Goal: Task Accomplishment & Management: Manage account settings

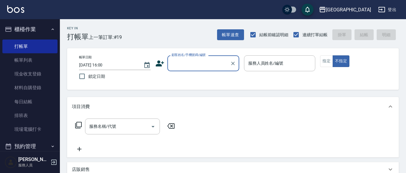
scroll to position [11, 0]
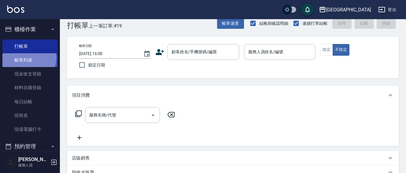
click at [26, 58] on link "帳單列表" at bounding box center [29, 60] width 55 height 14
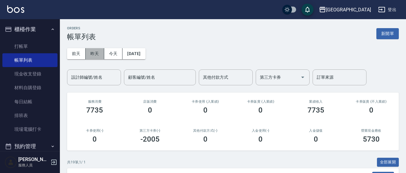
click at [94, 54] on button "昨天" at bounding box center [95, 53] width 19 height 11
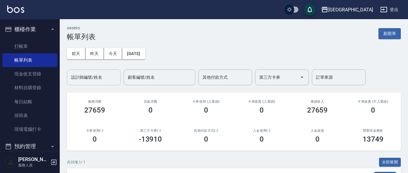
click at [103, 77] on input "設計師編號/姓名" at bounding box center [94, 77] width 48 height 10
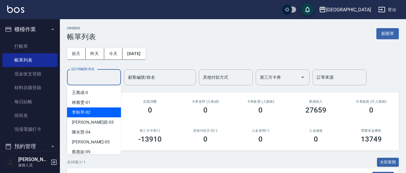
click at [98, 111] on div "[PERSON_NAME]-02" at bounding box center [94, 112] width 54 height 10
type input "[PERSON_NAME]-02"
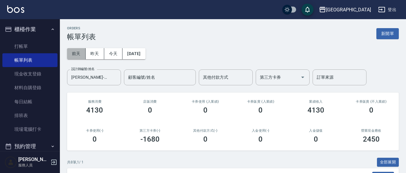
click at [78, 56] on button "前天" at bounding box center [76, 53] width 19 height 11
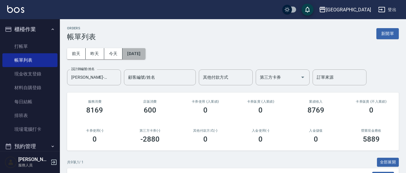
click at [139, 54] on button "[DATE]" at bounding box center [133, 53] width 23 height 11
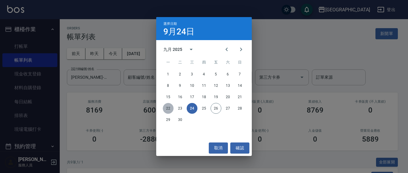
click at [167, 109] on button "22" at bounding box center [168, 108] width 11 height 11
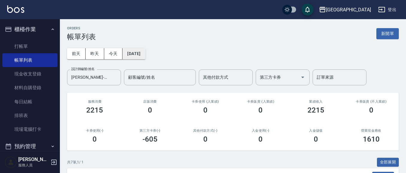
click at [137, 57] on button "[DATE]" at bounding box center [133, 53] width 23 height 11
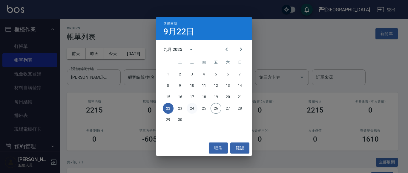
click at [193, 110] on button "24" at bounding box center [192, 108] width 11 height 11
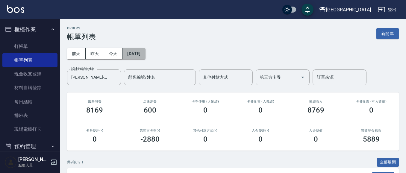
click at [145, 56] on button "[DATE]" at bounding box center [133, 53] width 23 height 11
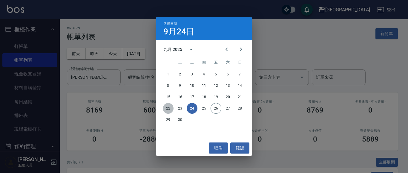
click at [170, 107] on button "22" at bounding box center [168, 108] width 11 height 11
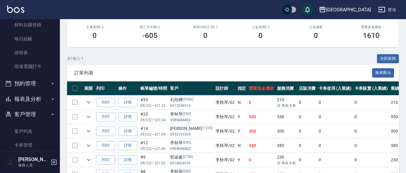
scroll to position [63, 0]
click at [31, 131] on link "客戶列表" at bounding box center [29, 131] width 55 height 14
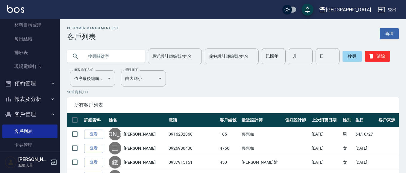
click at [116, 54] on input "text" at bounding box center [112, 56] width 56 height 16
type input "陳"
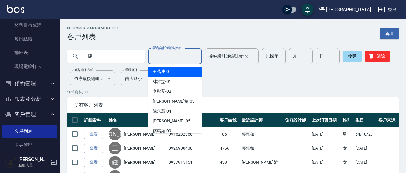
click at [159, 60] on input "最近設計師編號/姓名" at bounding box center [174, 56] width 48 height 10
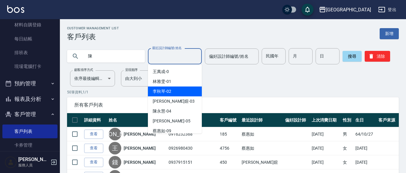
click at [167, 90] on span "[PERSON_NAME]-02" at bounding box center [162, 91] width 19 height 6
type input "[PERSON_NAME]-02"
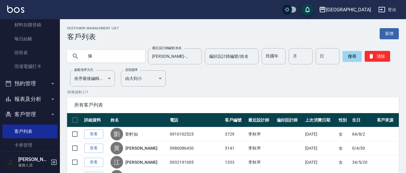
click at [103, 60] on input "陳" at bounding box center [112, 56] width 56 height 16
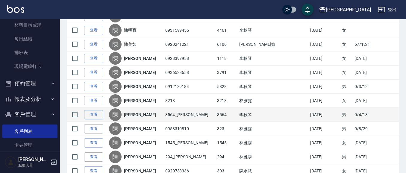
scroll to position [218, 0]
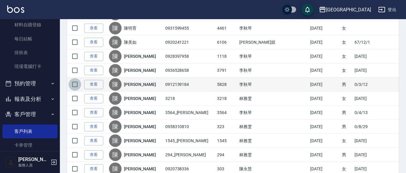
click at [72, 85] on input "checkbox" at bounding box center [74, 84] width 13 height 13
checkbox input "true"
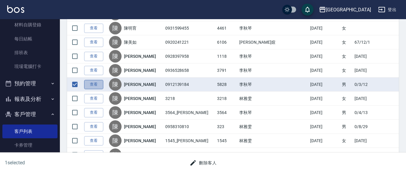
click at [97, 86] on link "查看" at bounding box center [93, 84] width 19 height 9
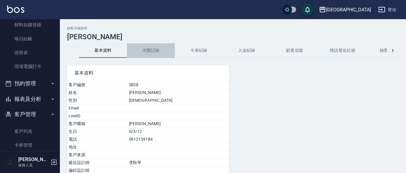
click at [145, 48] on button "消費記錄" at bounding box center [151, 50] width 48 height 14
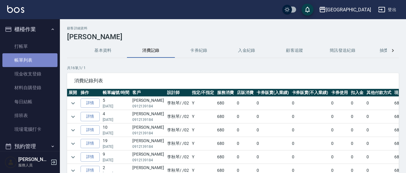
click at [43, 60] on link "帳單列表" at bounding box center [29, 60] width 55 height 14
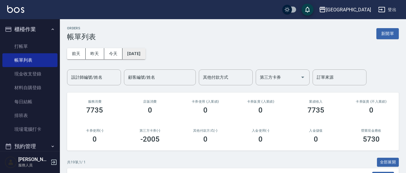
click at [144, 54] on button "[DATE]" at bounding box center [133, 53] width 23 height 11
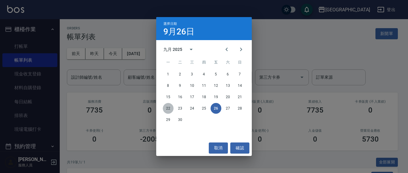
click at [168, 108] on button "22" at bounding box center [168, 108] width 11 height 11
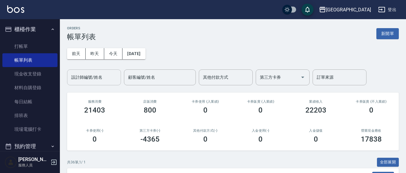
click at [106, 80] on input "設計師編號/姓名" at bounding box center [94, 77] width 48 height 10
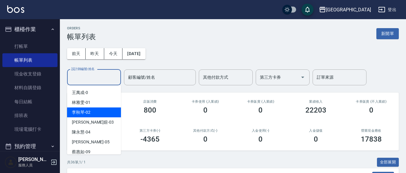
click at [111, 112] on div "[PERSON_NAME]-02" at bounding box center [94, 112] width 54 height 10
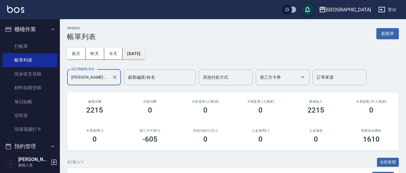
type input "[PERSON_NAME]-02"
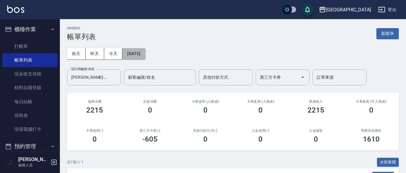
click at [144, 56] on button "[DATE]" at bounding box center [133, 53] width 23 height 11
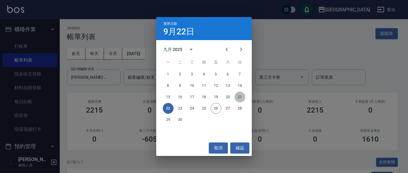
click at [240, 96] on button "21" at bounding box center [240, 97] width 11 height 11
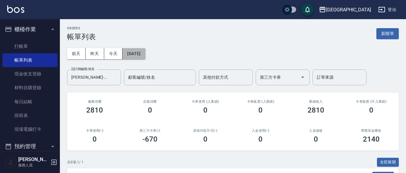
click at [145, 54] on button "[DATE]" at bounding box center [133, 53] width 23 height 11
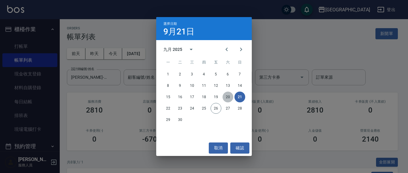
click at [228, 97] on button "20" at bounding box center [228, 97] width 11 height 11
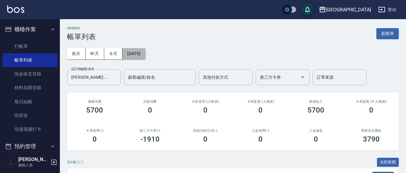
click at [138, 55] on button "[DATE]" at bounding box center [133, 53] width 23 height 11
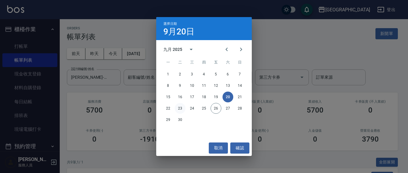
click at [182, 108] on button "23" at bounding box center [180, 108] width 11 height 11
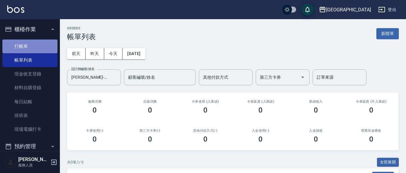
click at [37, 48] on link "打帳單" at bounding box center [29, 46] width 55 height 14
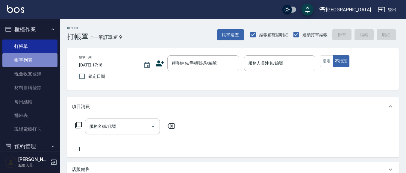
click at [42, 63] on link "帳單列表" at bounding box center [29, 60] width 55 height 14
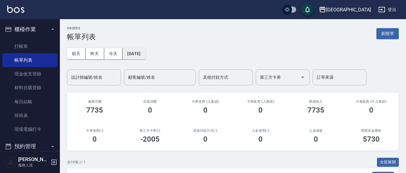
click at [129, 52] on button "[DATE]" at bounding box center [133, 53] width 23 height 11
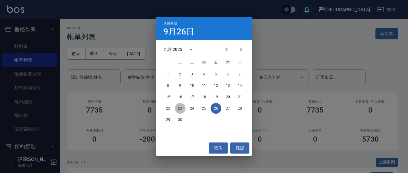
click at [179, 106] on button "23" at bounding box center [180, 108] width 11 height 11
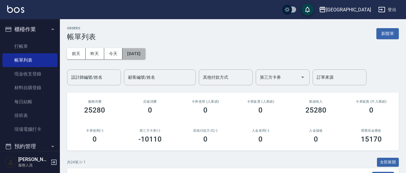
click at [142, 52] on button "[DATE]" at bounding box center [133, 53] width 23 height 11
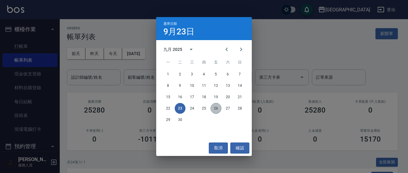
click at [214, 108] on button "26" at bounding box center [216, 108] width 11 height 11
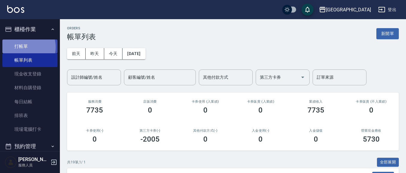
click at [24, 47] on link "打帳單" at bounding box center [29, 46] width 55 height 14
